Goal: Task Accomplishment & Management: Use online tool/utility

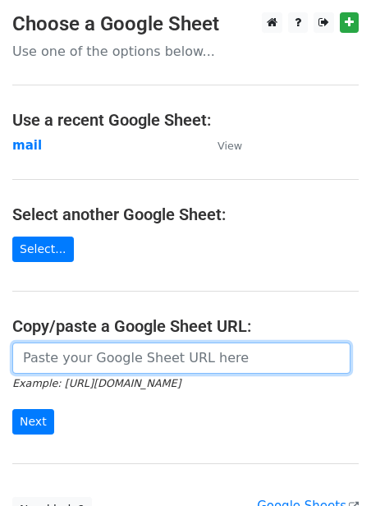
click at [39, 366] on input "url" at bounding box center [181, 357] width 338 height 31
paste input "[URL][DOMAIN_NAME]"
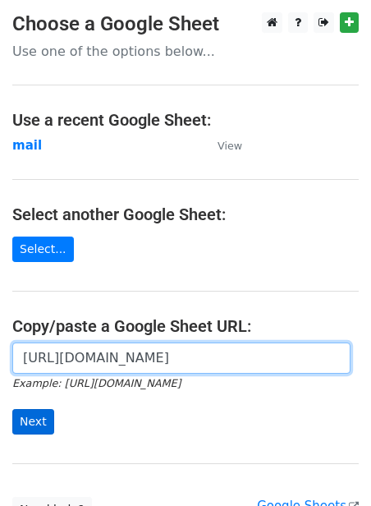
type input "[URL][DOMAIN_NAME]"
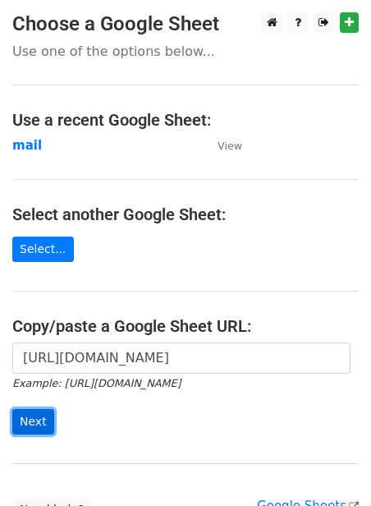
scroll to position [0, 0]
click at [34, 419] on input "Next" at bounding box center [33, 421] width 42 height 25
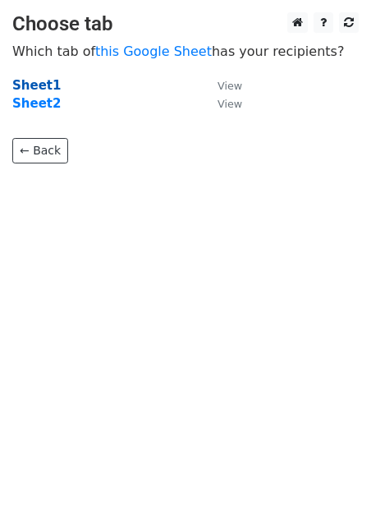
click at [48, 92] on strong "Sheet1" at bounding box center [36, 85] width 48 height 15
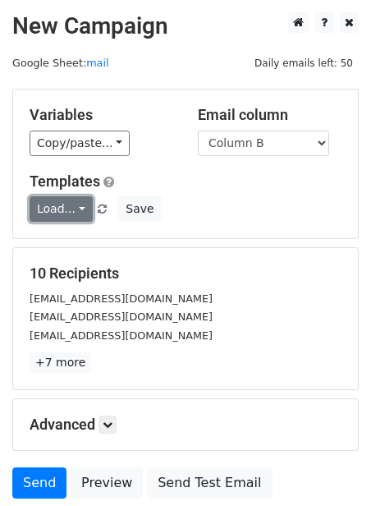
click at [58, 197] on link "Load..." at bounding box center [61, 208] width 63 height 25
click at [83, 249] on link "Guest Post" at bounding box center [95, 245] width 130 height 26
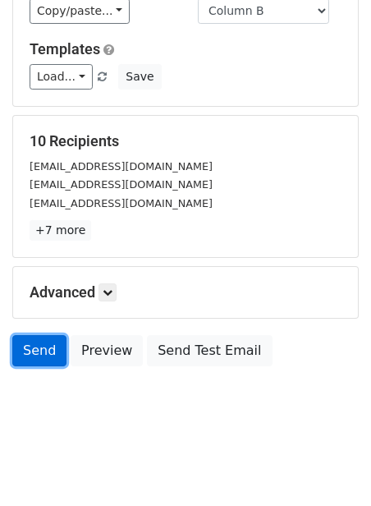
click at [52, 345] on link "Send" at bounding box center [39, 350] width 54 height 31
